Goal: Information Seeking & Learning: Learn about a topic

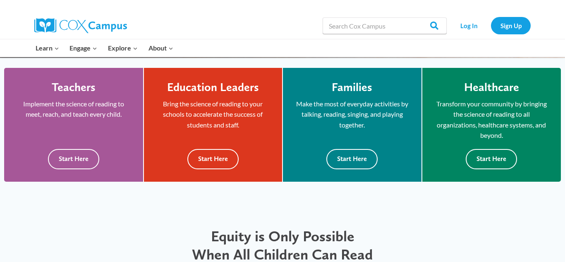
scroll to position [228, 0]
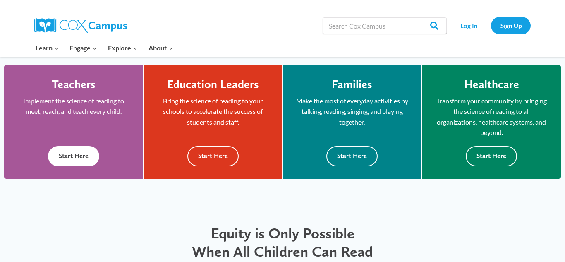
click at [78, 153] on button "Start Here" at bounding box center [73, 156] width 51 height 20
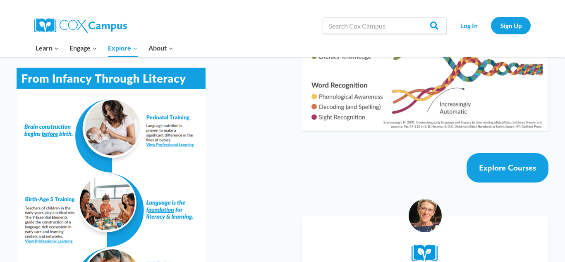
scroll to position [1478, 0]
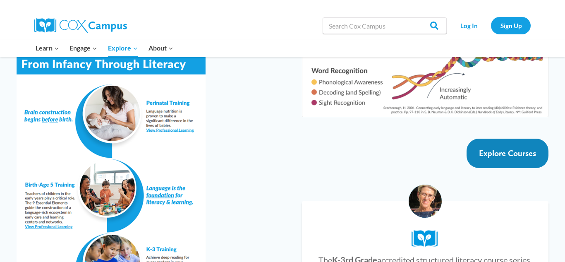
click at [523, 148] on span "Explore Courses" at bounding box center [507, 153] width 57 height 10
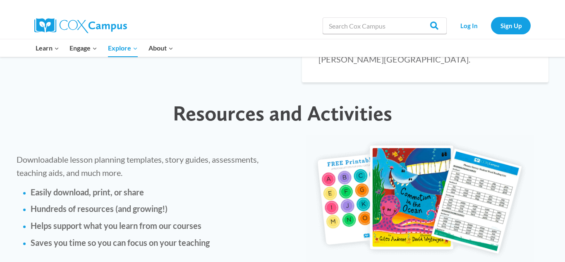
scroll to position [1880, 0]
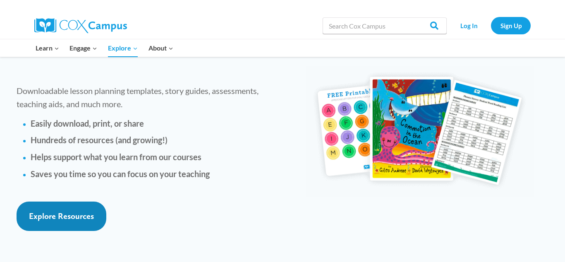
click at [72, 211] on span "Explore Resources" at bounding box center [61, 216] width 65 height 10
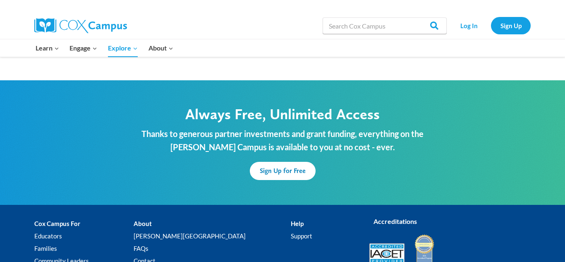
scroll to position [2516, 0]
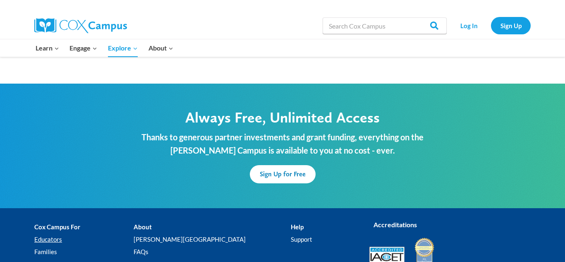
click at [58, 233] on link "Educators" at bounding box center [83, 239] width 99 height 12
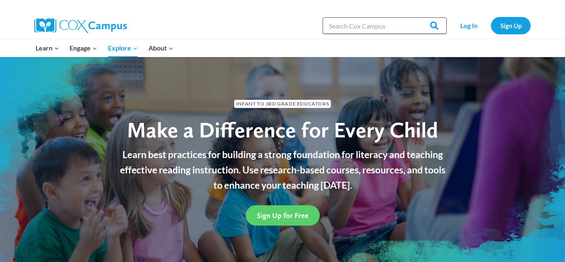
click at [332, 24] on input "Search in [URL][DOMAIN_NAME]" at bounding box center [385, 25] width 124 height 17
type input "dyslexia"
click at [432, 24] on input "Search" at bounding box center [431, 25] width 32 height 17
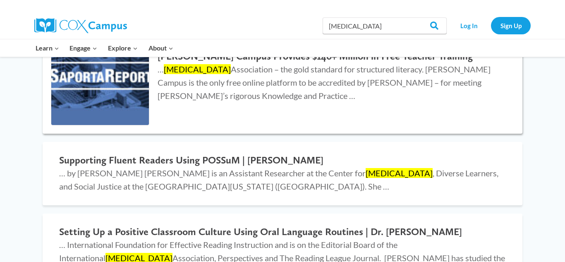
scroll to position [1475, 0]
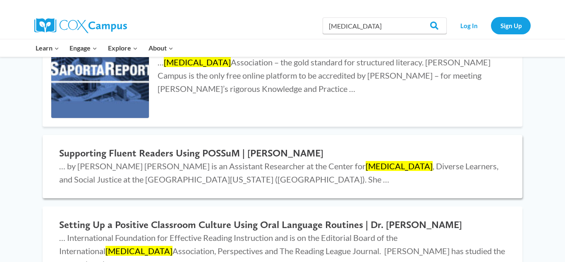
click at [303, 161] on span "… by Dr. Laura Rhinehart Dr. Laura Rhinehart is an Assistant Researcher at the …" at bounding box center [278, 172] width 439 height 23
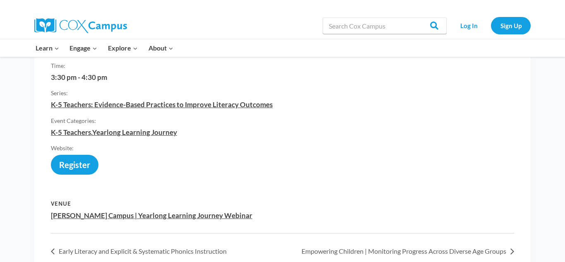
scroll to position [448, 0]
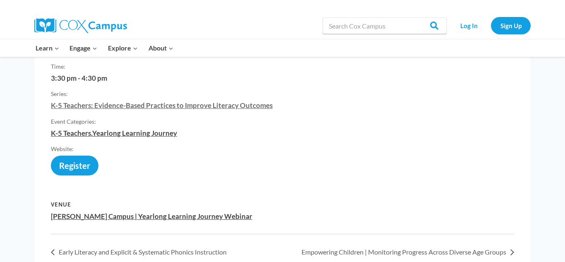
click at [229, 101] on link "K-5 Teachers: Evidence-Based Practices to Improve Literacy Outcomes" at bounding box center [162, 105] width 222 height 9
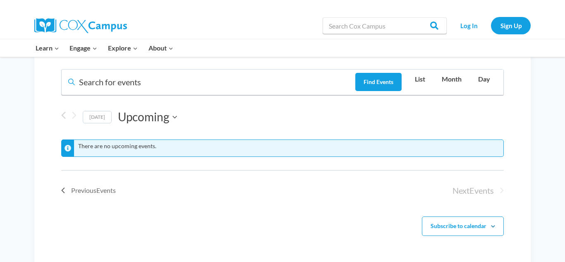
scroll to position [179, 0]
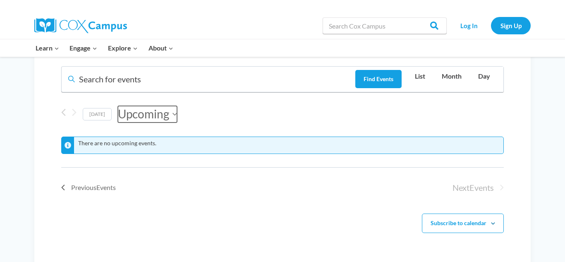
click at [172, 117] on button "Upcoming Upcoming" at bounding box center [147, 114] width 59 height 17
click at [404, 197] on ul "Previous Events [DATE] Next Events" at bounding box center [282, 190] width 443 height 19
click at [422, 79] on span "List" at bounding box center [420, 76] width 10 height 11
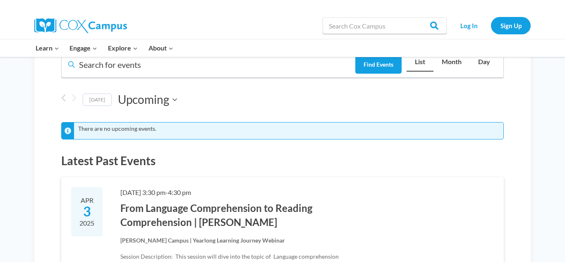
scroll to position [0, 0]
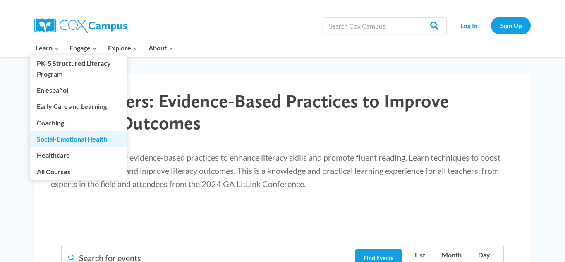
click at [55, 138] on link "Social-Emotional Health" at bounding box center [78, 139] width 96 height 16
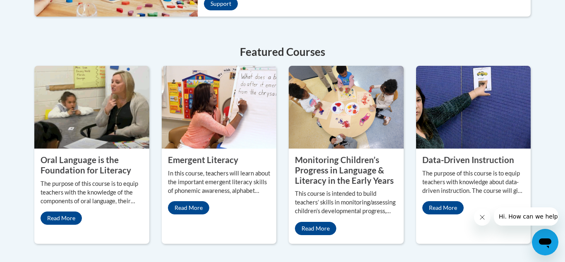
scroll to position [372, 0]
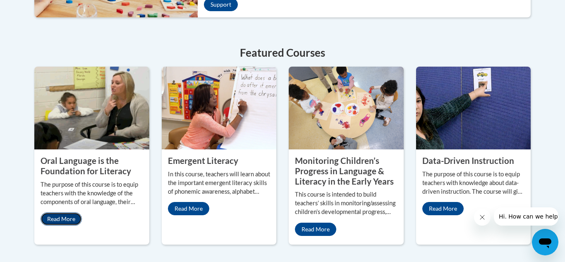
click at [67, 212] on link "Read More" at bounding box center [61, 218] width 41 height 13
click at [449, 202] on link "Read More" at bounding box center [442, 208] width 41 height 13
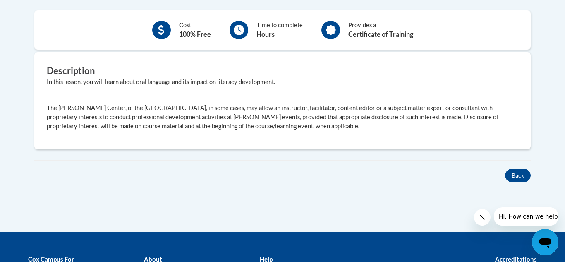
scroll to position [288, 0]
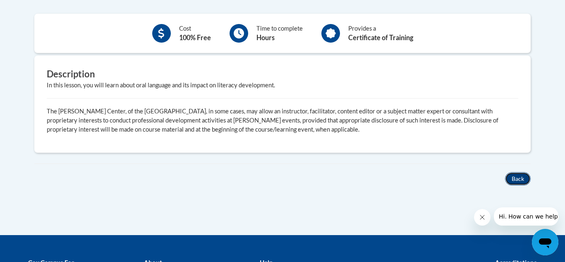
click at [520, 178] on button "Back" at bounding box center [518, 178] width 26 height 13
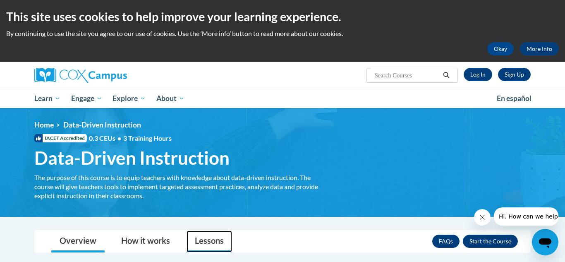
click at [212, 242] on link "Lessons" at bounding box center [210, 241] width 46 height 22
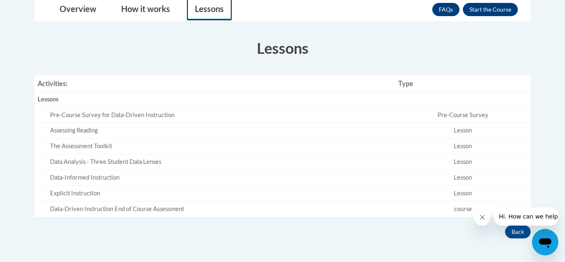
scroll to position [394, 0]
